Goal: Task Accomplishment & Management: Complete application form

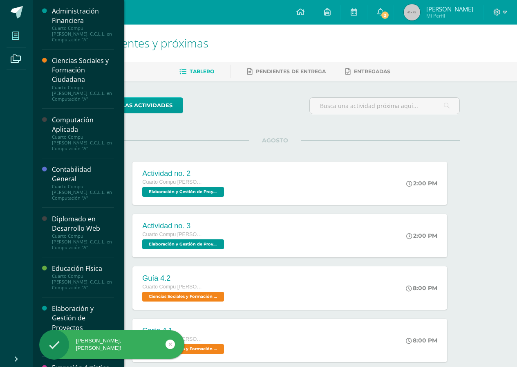
click at [9, 34] on span at bounding box center [16, 36] width 18 height 18
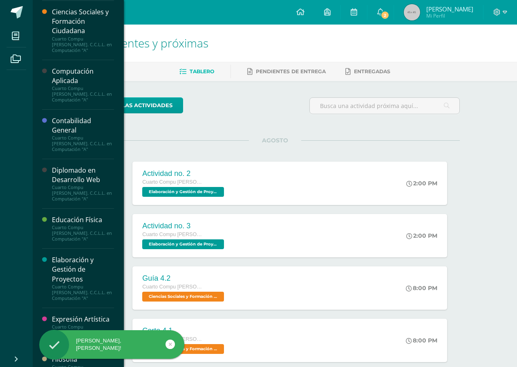
scroll to position [135, 0]
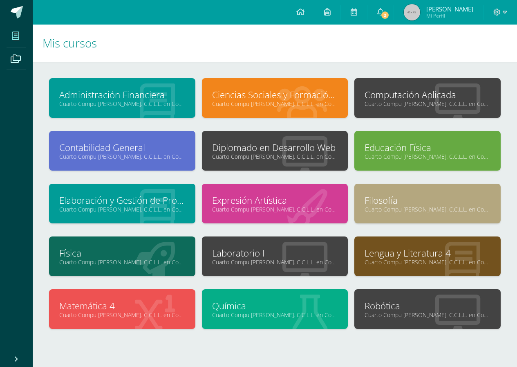
click at [320, 260] on link "Cuarto Compu Bach. C.C.L.L. en Computación "A"" at bounding box center [275, 262] width 126 height 8
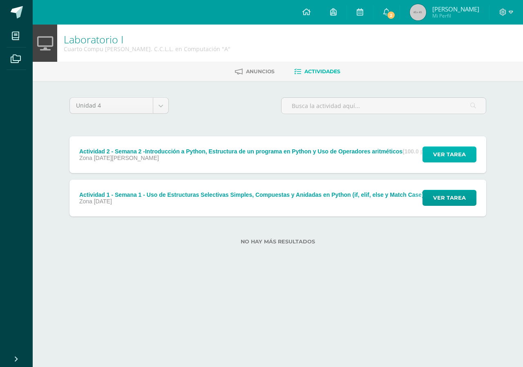
click at [437, 150] on span "Ver tarea" at bounding box center [449, 154] width 33 height 15
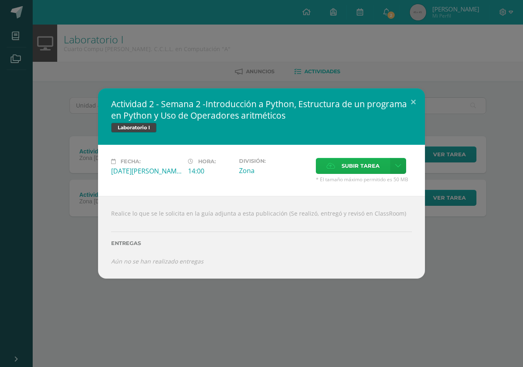
click at [383, 163] on label "Subir tarea" at bounding box center [353, 166] width 74 height 16
click at [0, 0] on input "Subir tarea" at bounding box center [0, 0] width 0 height 0
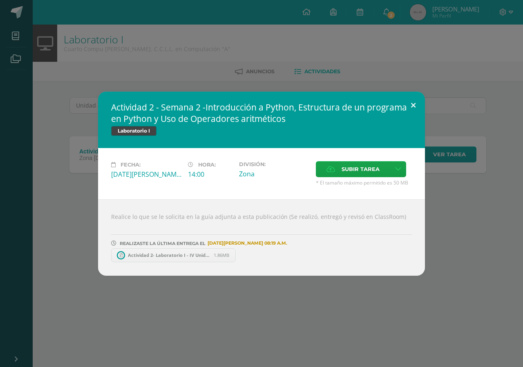
click at [410, 102] on button at bounding box center [413, 106] width 23 height 28
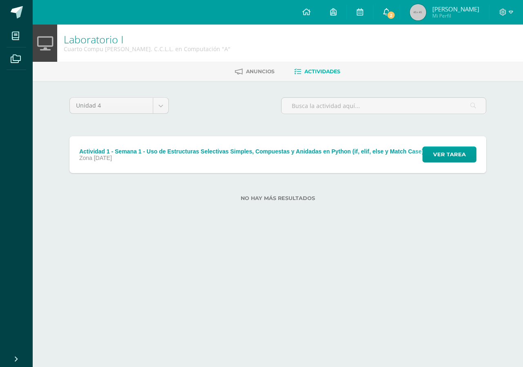
click at [390, 10] on link "2" at bounding box center [386, 12] width 26 height 25
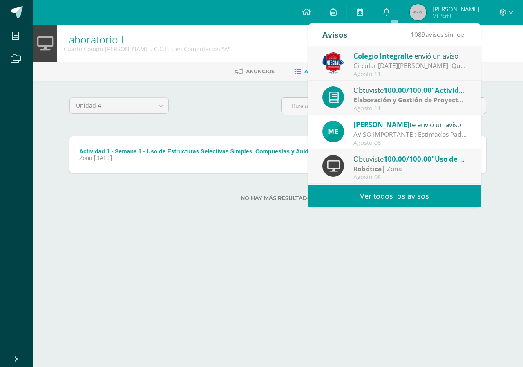
click at [390, 10] on link "0" at bounding box center [386, 12] width 26 height 25
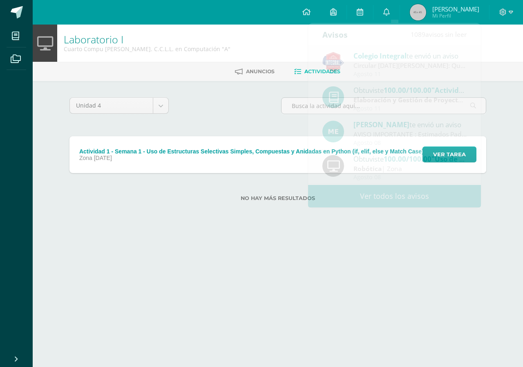
click at [267, 92] on div "Unidad 4 Unidad 1 Unidad 2 Unidad 3 Unidad 4 Actividad 1 - Semana 1 - Uso de Es…" at bounding box center [277, 154] width 449 height 146
